Goal: Navigation & Orientation: Find specific page/section

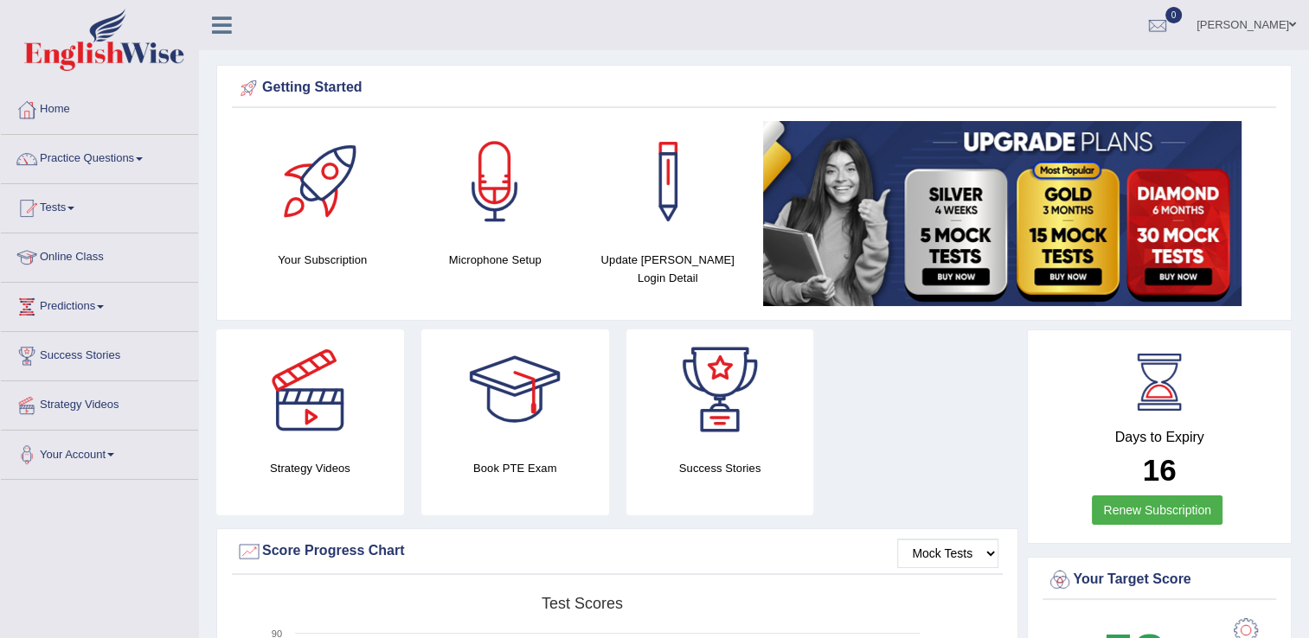
click at [93, 258] on link "Online Class" at bounding box center [99, 255] width 197 height 43
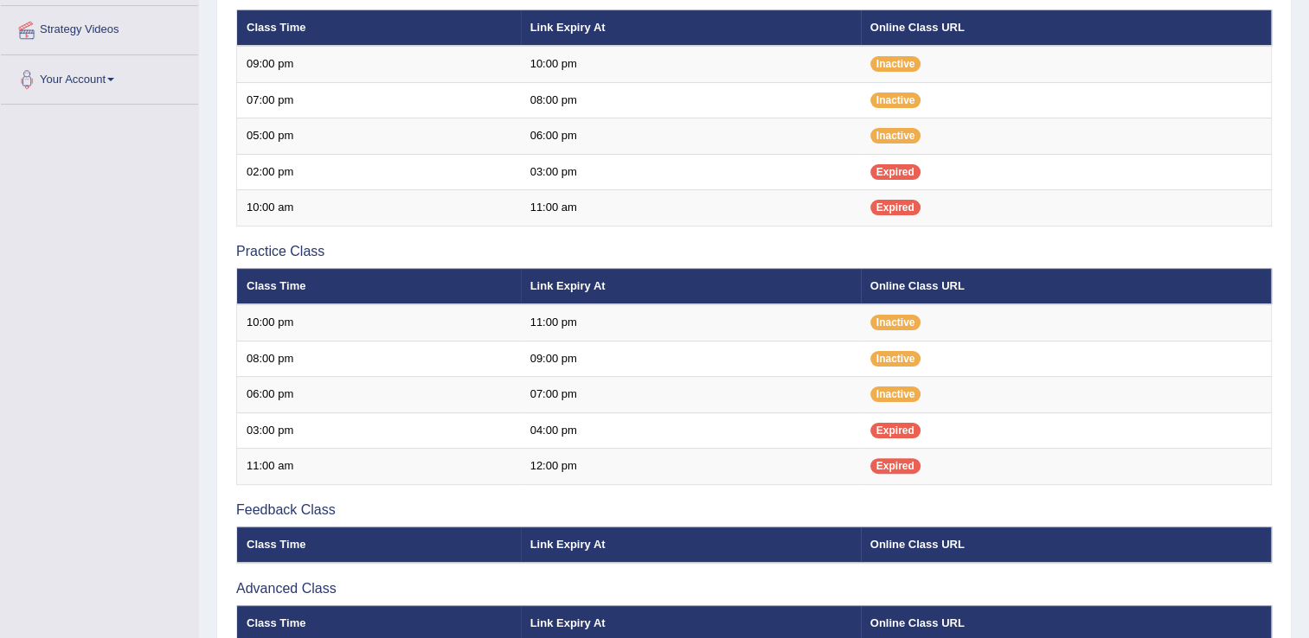
scroll to position [346, 0]
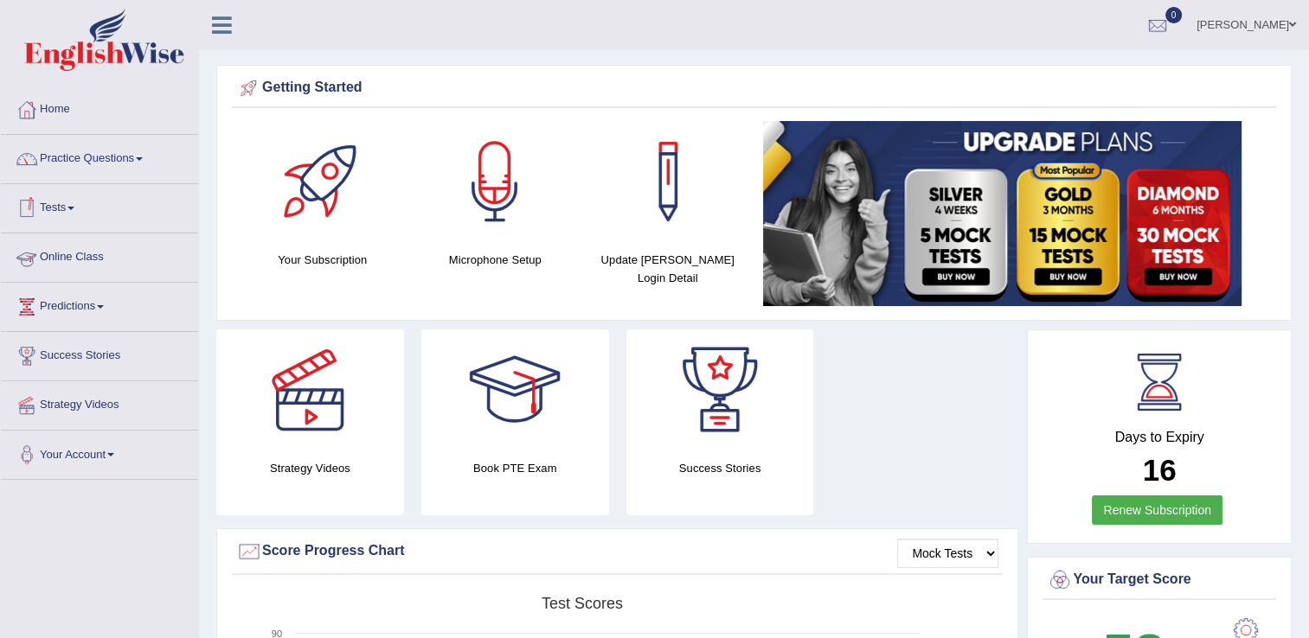
click at [118, 253] on link "Online Class" at bounding box center [99, 255] width 197 height 43
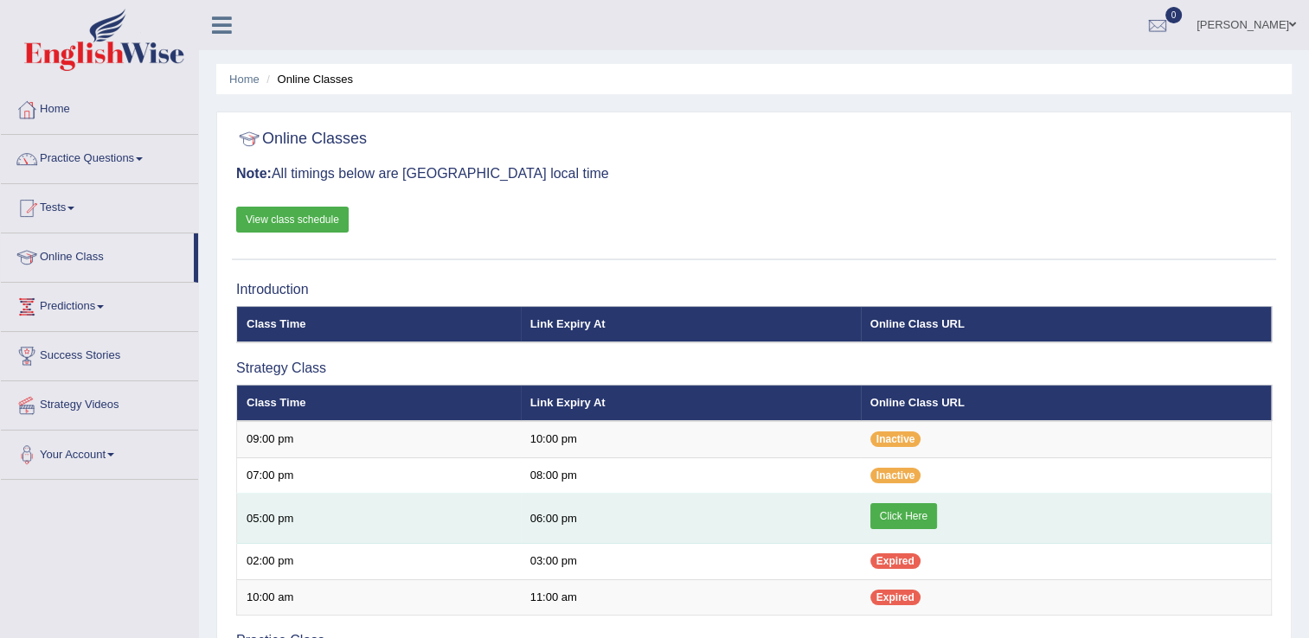
click at [899, 515] on link "Click Here" at bounding box center [903, 516] width 67 height 26
